Goal: Task Accomplishment & Management: Use online tool/utility

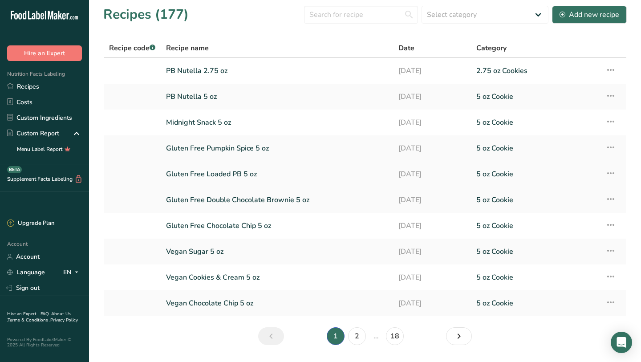
scroll to position [4, 0]
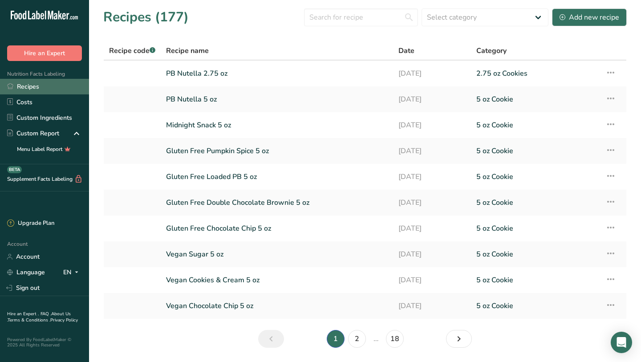
click at [61, 83] on link "Recipes" at bounding box center [44, 87] width 89 height 16
click at [382, 8] on div "Recipes (177) Select category All 1.4 oz Mini Cookie 2.75 oz Cookies 3 oz Cooki…" at bounding box center [364, 17] width 523 height 20
click at [379, 17] on input "text" at bounding box center [361, 17] width 114 height 18
type input "h"
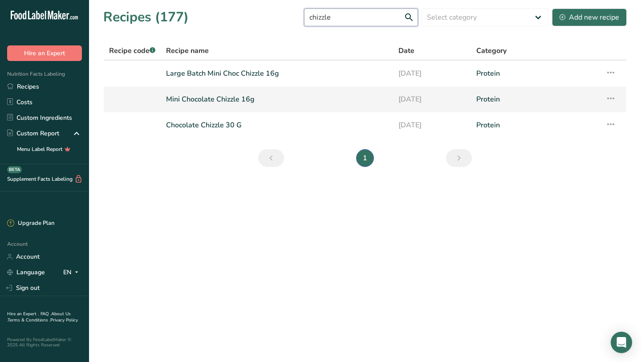
type input "chizzle"
click at [286, 101] on link "Mini Chocolate Chizzle 16g" at bounding box center [277, 99] width 222 height 19
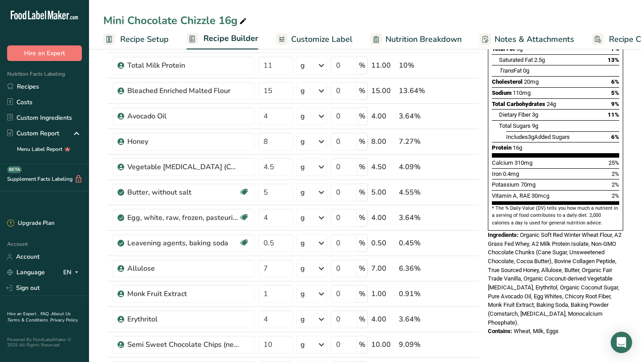
scroll to position [139, 0]
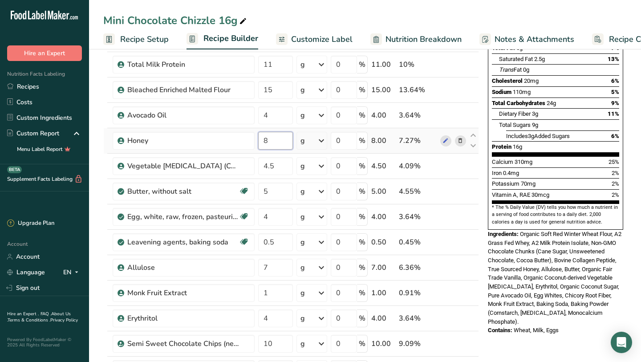
click at [287, 139] on input "8" at bounding box center [275, 141] width 34 height 18
type input "7"
click at [584, 130] on div "Includes 3g Added Sugars 6%" at bounding box center [562, 135] width 113 height 11
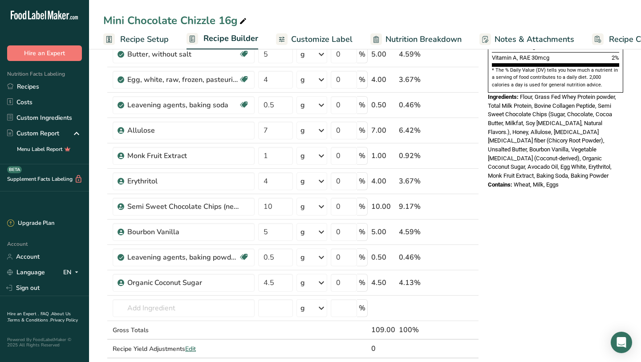
scroll to position [279, 0]
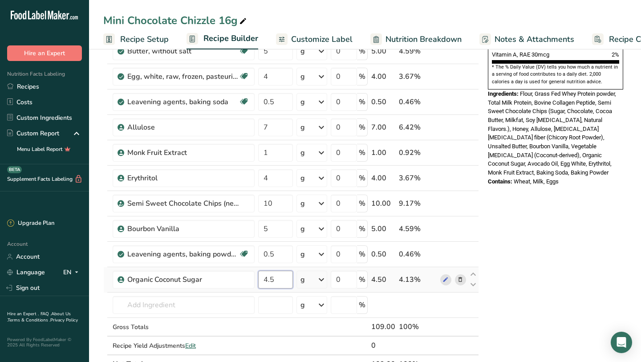
click at [279, 277] on input "4.5" at bounding box center [275, 280] width 34 height 18
type input "4"
click at [482, 268] on div "Add Ingredients Manage Recipe Delete Recipe Duplicate Recipe Scale Recipe Save …" at bounding box center [293, 218] width 381 height 875
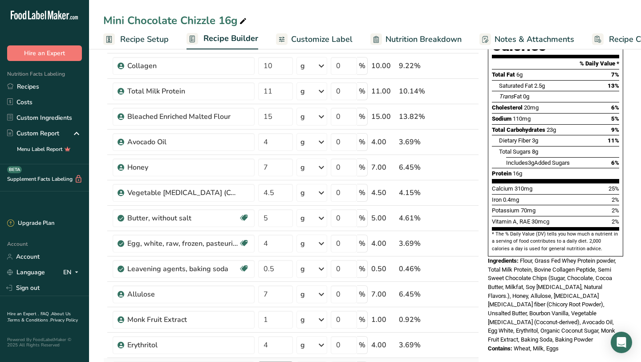
scroll to position [112, 0]
click at [281, 116] on input "15" at bounding box center [275, 117] width 34 height 18
type input "16"
click at [603, 146] on div "Total Sugars 8g" at bounding box center [559, 151] width 120 height 11
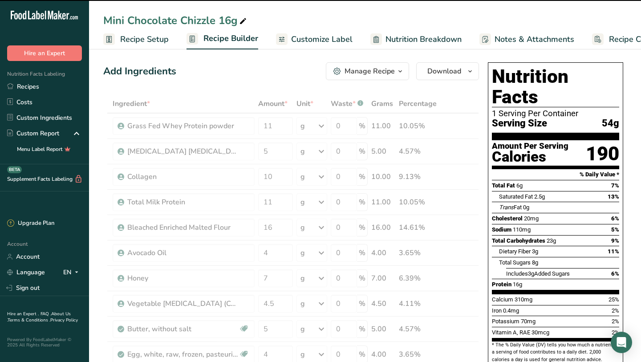
scroll to position [0, 0]
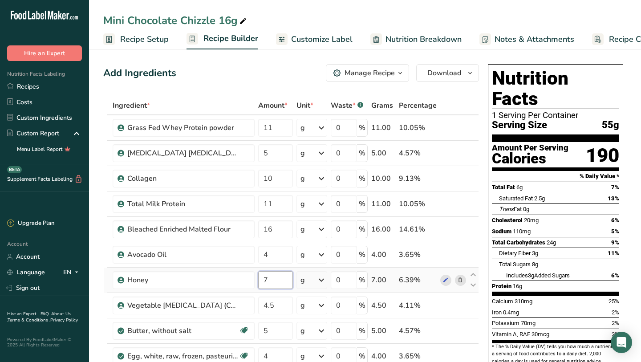
click at [284, 273] on input "7" at bounding box center [275, 280] width 34 height 18
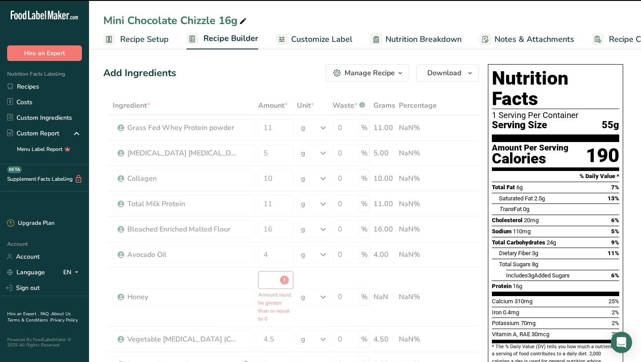
type input "0"
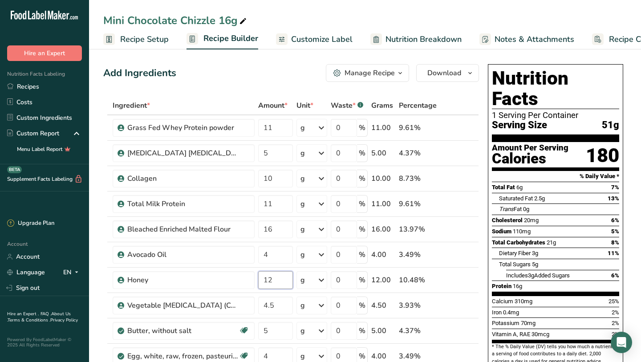
type input "12"
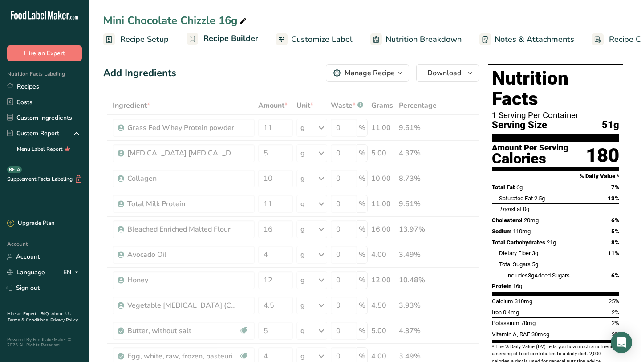
click at [542, 237] on div "Total Carbohydrates 21g 8%" at bounding box center [555, 242] width 127 height 11
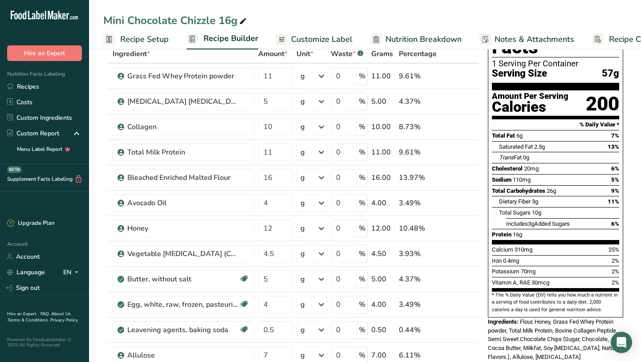
scroll to position [57, 0]
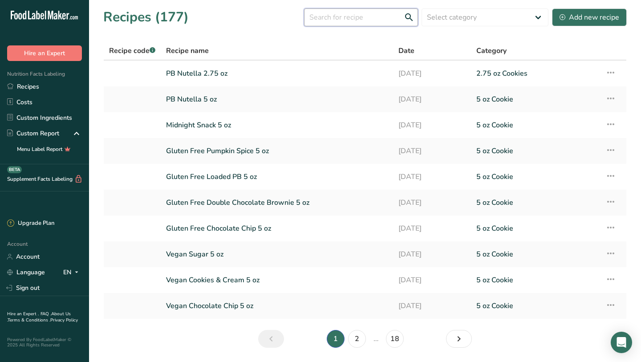
click at [331, 22] on input "text" at bounding box center [361, 17] width 114 height 18
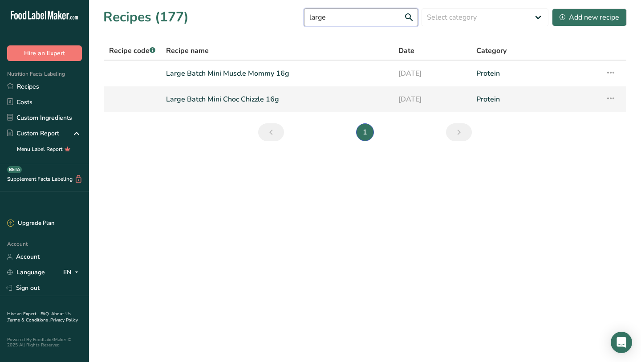
type input "large"
click at [243, 101] on link "Large Batch Mini Choc Chizzle 16g" at bounding box center [277, 99] width 222 height 19
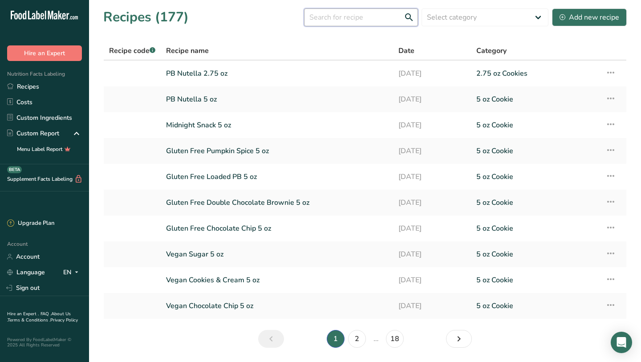
click at [367, 20] on input "text" at bounding box center [361, 17] width 114 height 18
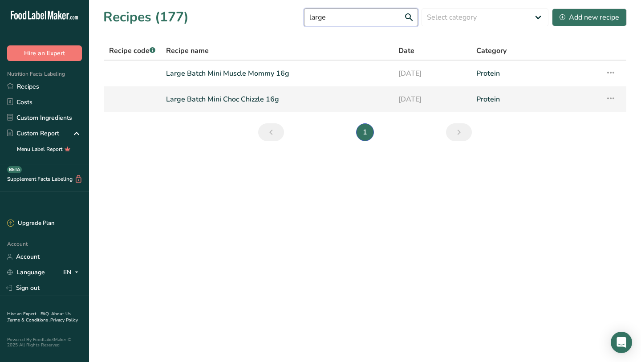
type input "large"
click at [281, 102] on link "Large Batch Mini Choc Chizzle 16g" at bounding box center [277, 99] width 222 height 19
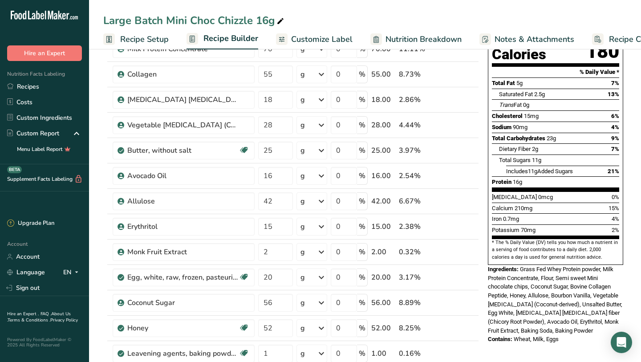
scroll to position [105, 0]
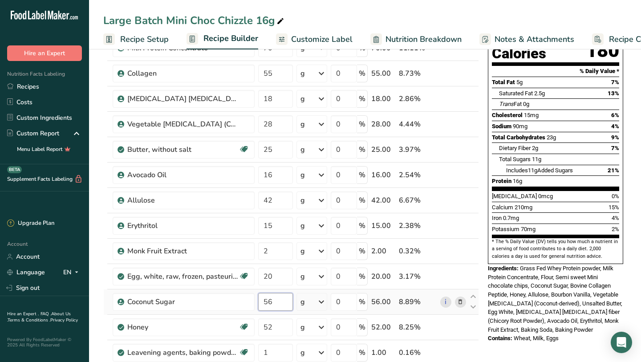
click at [285, 309] on input "56" at bounding box center [275, 302] width 34 height 18
type input "50"
click at [584, 212] on div "Iron 0.7mg 4%" at bounding box center [555, 217] width 127 height 11
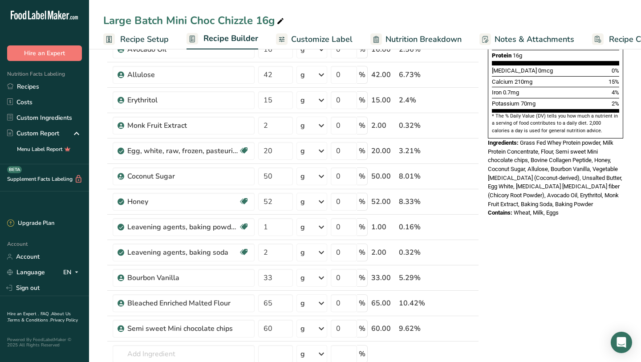
scroll to position [235, 0]
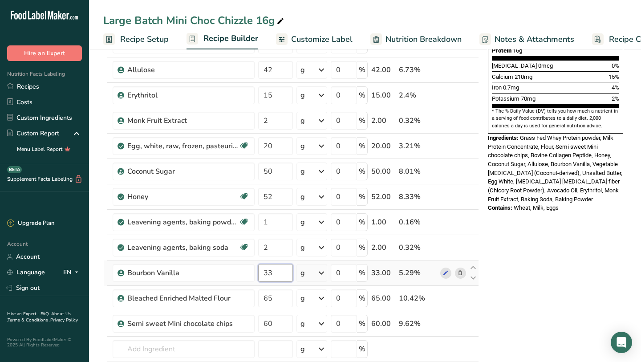
click at [275, 275] on input "33" at bounding box center [275, 273] width 34 height 18
type input "38"
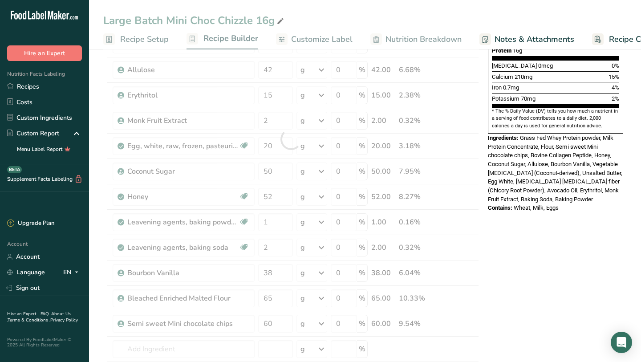
click at [586, 158] on span "Grass Fed Whey Protein powder, Milk Protein Concentrate, Flour, Semi sweet Mini…" at bounding box center [555, 168] width 134 height 68
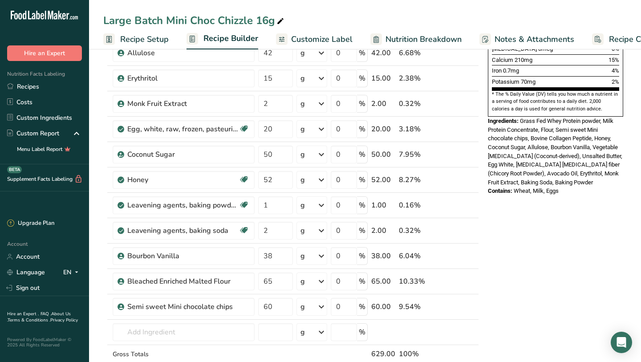
scroll to position [225, 0]
